Goal: Register for event/course

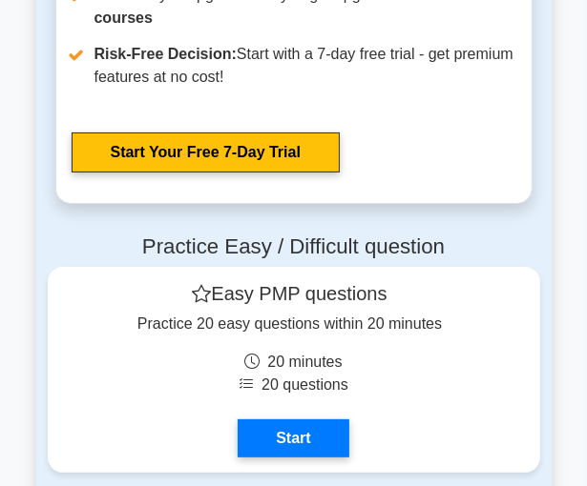
scroll to position [8854, 0]
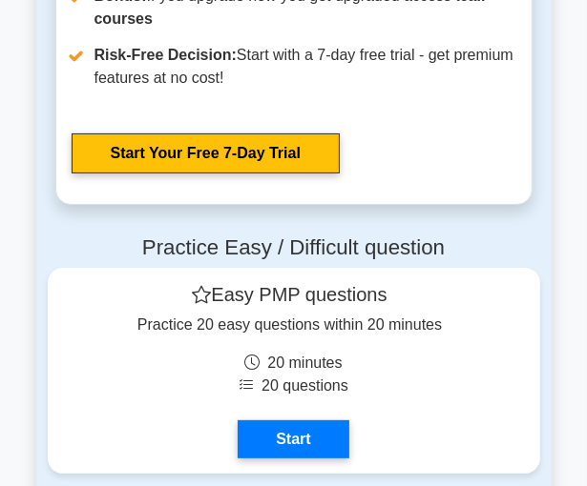
click at [300, 442] on link "Start" at bounding box center [293, 440] width 111 height 38
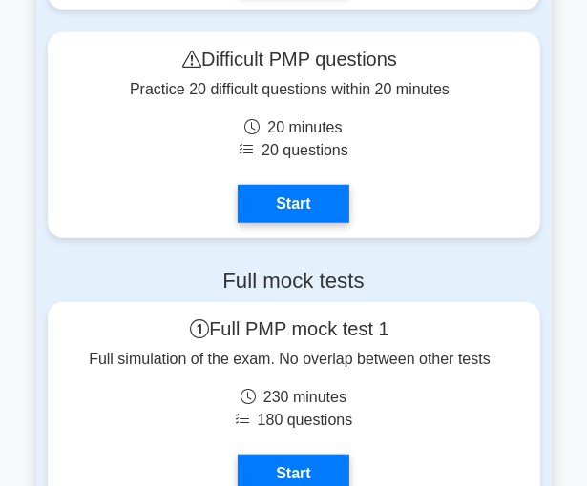
scroll to position [9325, 0]
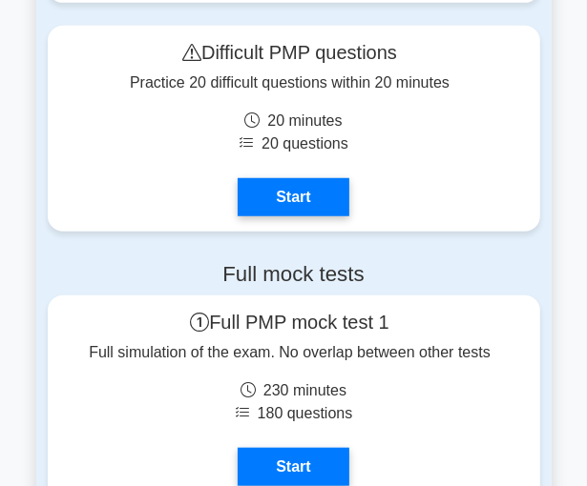
click at [327, 448] on link "Start" at bounding box center [293, 467] width 111 height 38
click at [348, 448] on link "Start" at bounding box center [293, 467] width 111 height 38
